Goal: Check status: Check status

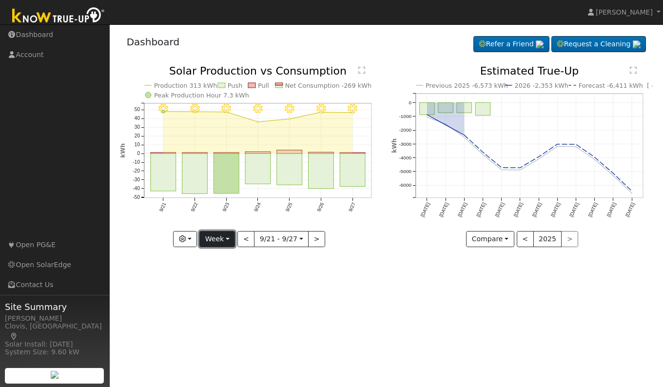
click at [223, 240] on button "Week" at bounding box center [217, 239] width 36 height 17
click at [225, 258] on link "Day" at bounding box center [234, 259] width 68 height 14
type input "[DATE]"
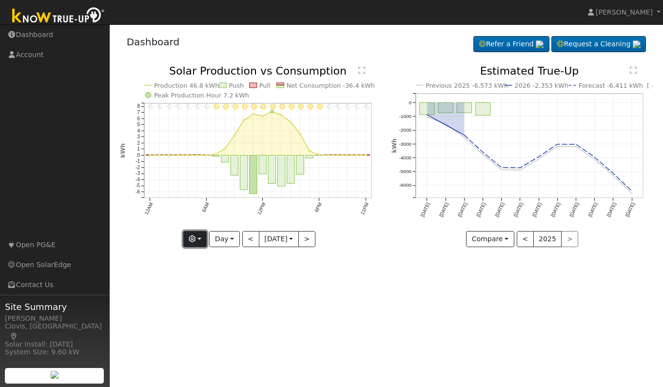
click at [199, 239] on button "button" at bounding box center [195, 239] width 24 height 17
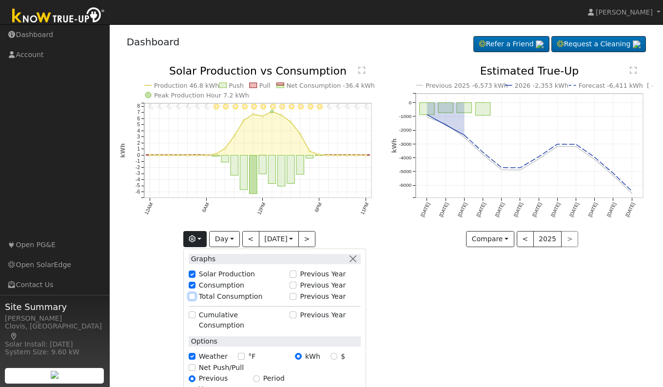
click at [191, 297] on input "Total Consumption" at bounding box center [192, 296] width 7 height 7
checkbox input "true"
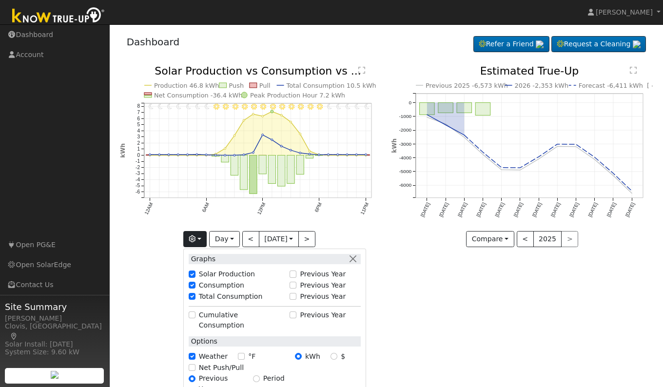
click at [423, 286] on div "User Profile First name Last name Email Email Notifications No Emails No Emails…" at bounding box center [386, 205] width 553 height 363
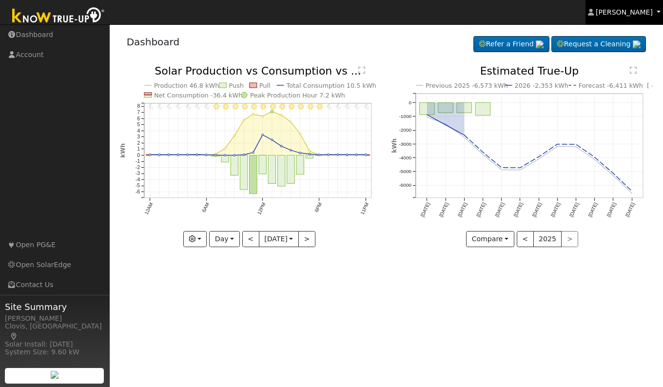
click at [649, 15] on span "[PERSON_NAME]" at bounding box center [624, 12] width 57 height 8
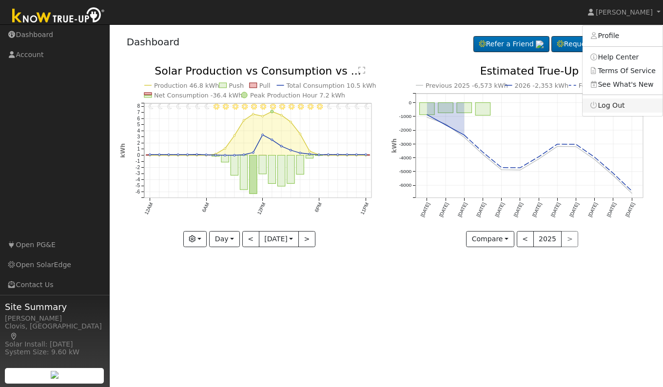
click at [613, 104] on link "Log Out" at bounding box center [623, 105] width 80 height 14
